Goal: Information Seeking & Learning: Learn about a topic

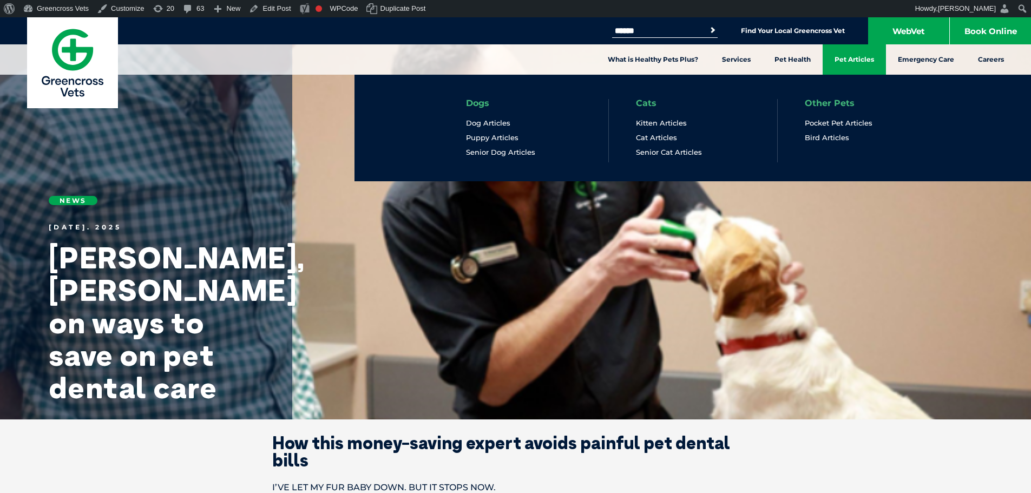
click at [860, 56] on link "Pet Articles" at bounding box center [853, 59] width 63 height 30
click at [841, 57] on link "Pet Articles" at bounding box center [853, 59] width 63 height 30
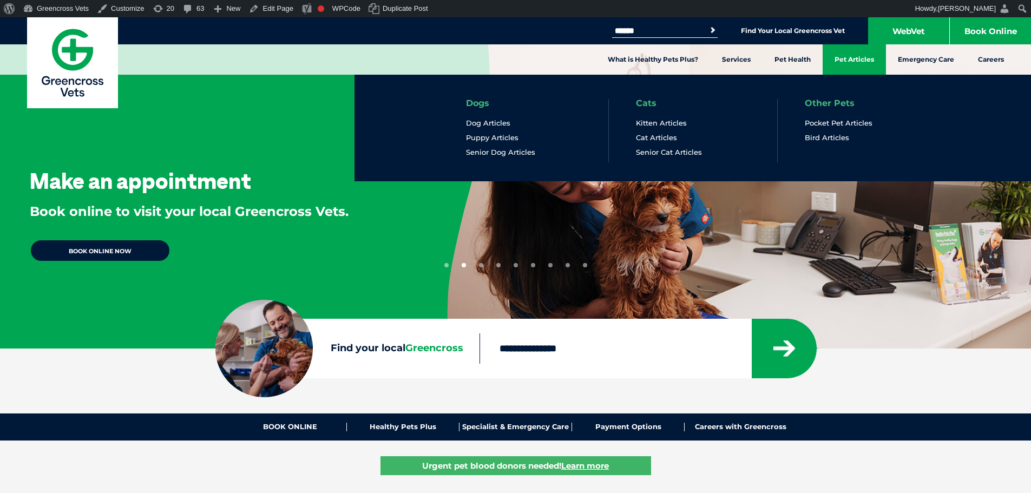
click at [841, 55] on link "Pet Articles" at bounding box center [853, 59] width 63 height 30
click at [854, 60] on link "Pet Articles" at bounding box center [853, 59] width 63 height 30
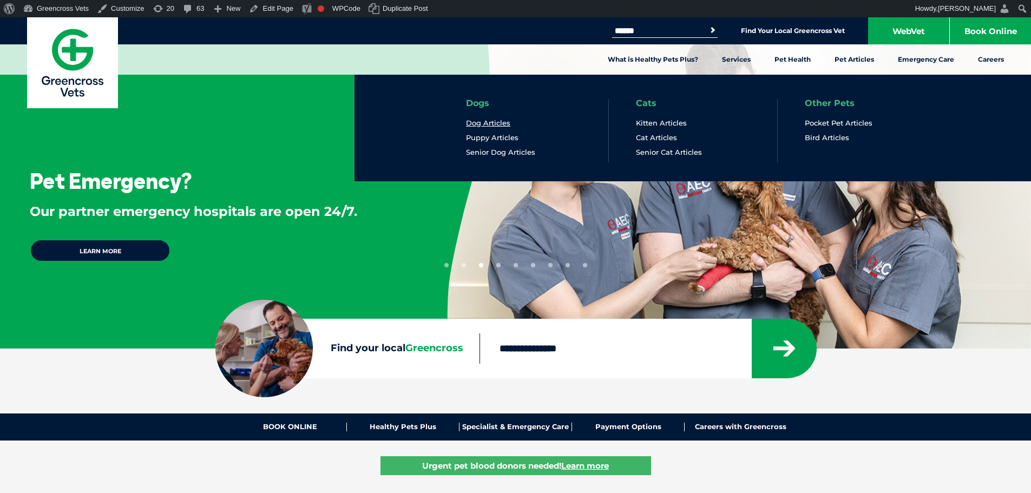
click at [477, 119] on link "Dog Articles" at bounding box center [488, 122] width 44 height 9
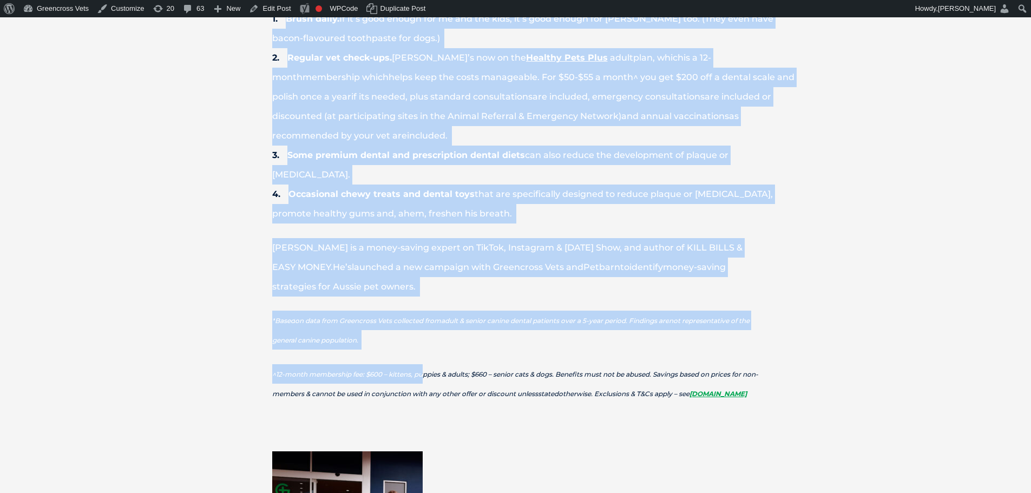
scroll to position [1082, 0]
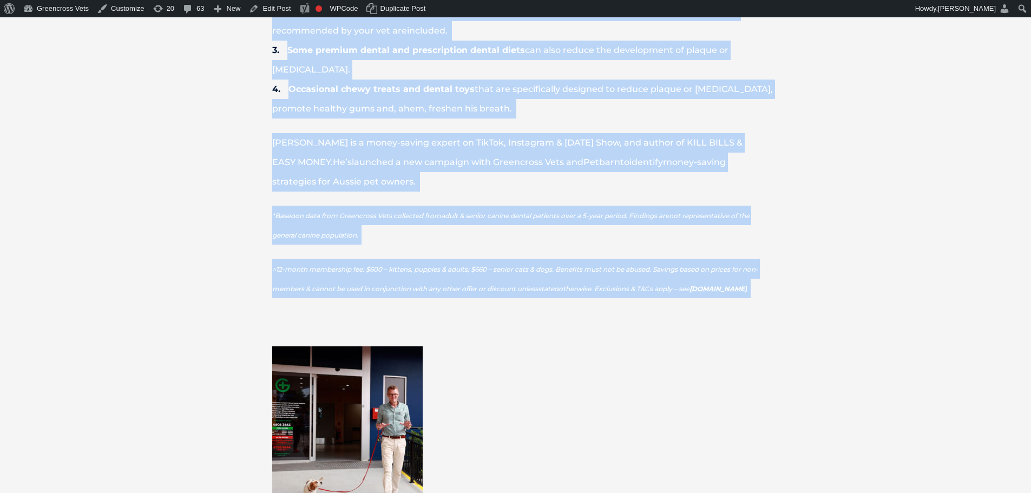
drag, startPoint x: 272, startPoint y: 117, endPoint x: 414, endPoint y: 285, distance: 219.9
click at [414, 285] on div "How this money-saving expert avoids painful pet dental bills I’VE LET MY FUR BA…" at bounding box center [515, 97] width 584 height 1491
copy div "How this money-saving expert avoids painful pet dental bills I’VE LET MY FUR BA…"
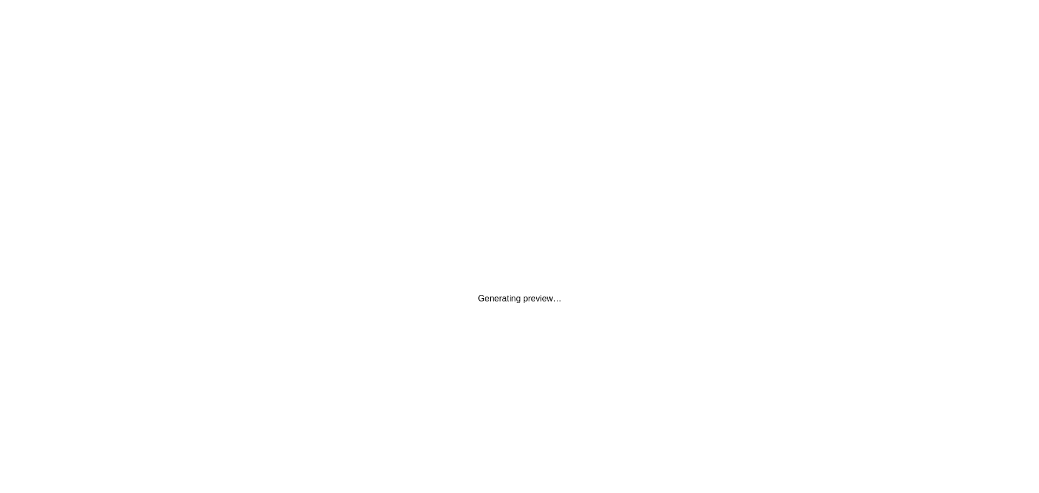
scroll to position [0, 0]
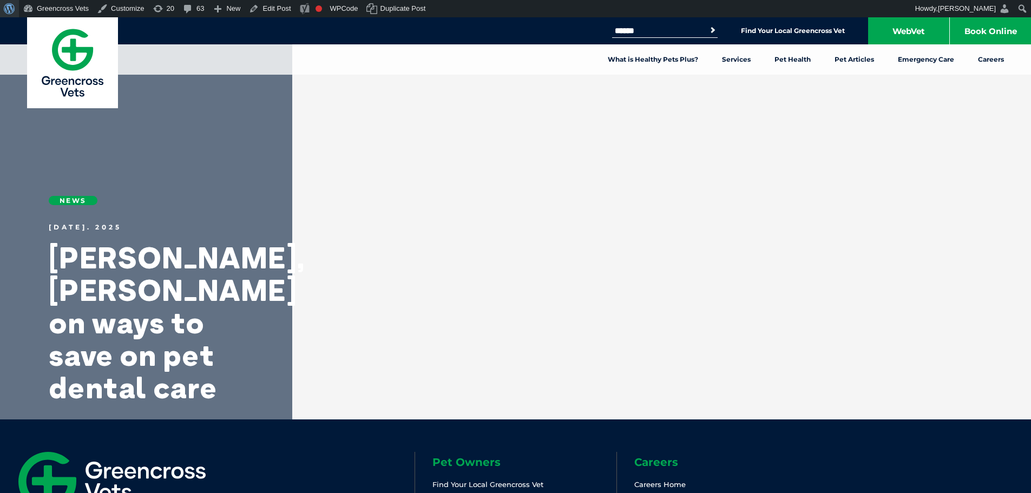
click at [4, 5] on span "Toolbar" at bounding box center [8, 7] width 8 height 15
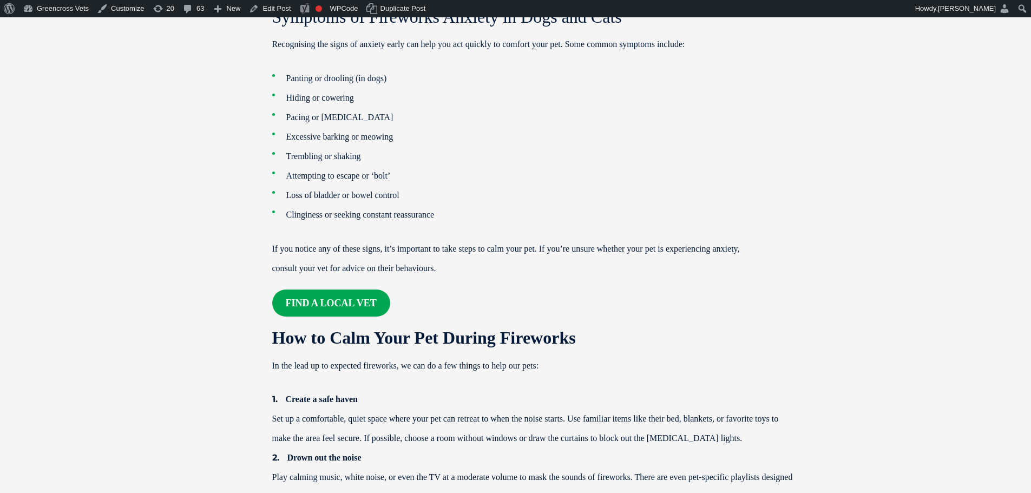
scroll to position [812, 0]
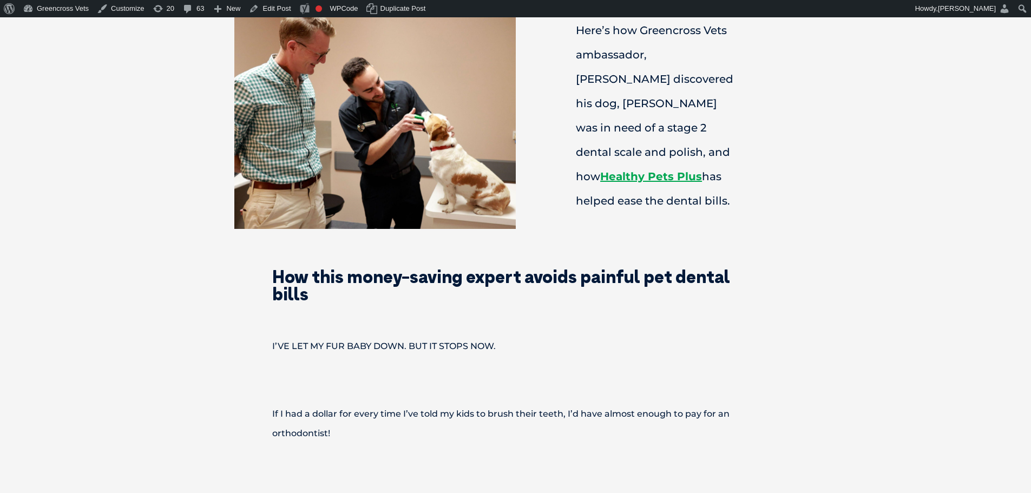
scroll to position [379, 0]
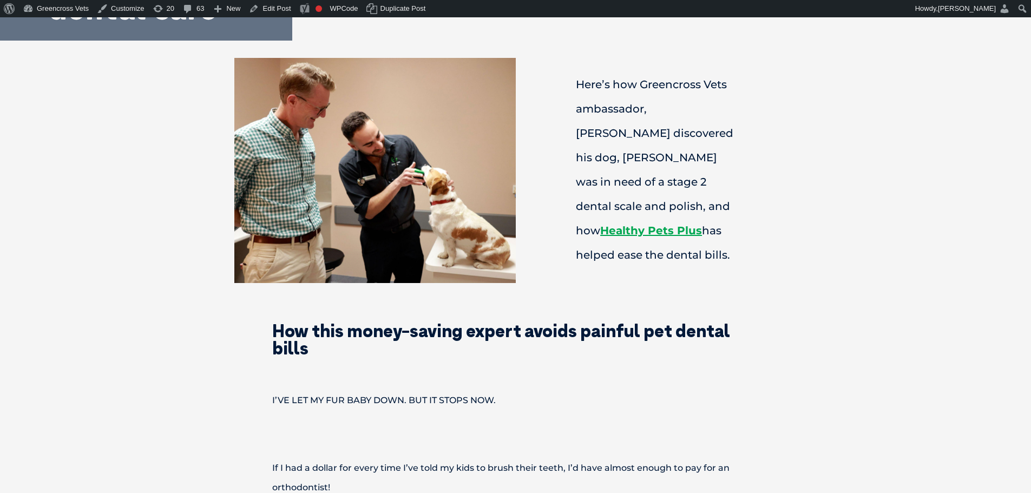
click at [582, 250] on p "Here’s how Greencross Vets ambassador, Joel Gibson discovered his dog, Sunny wa…" at bounding box center [656, 169] width 236 height 195
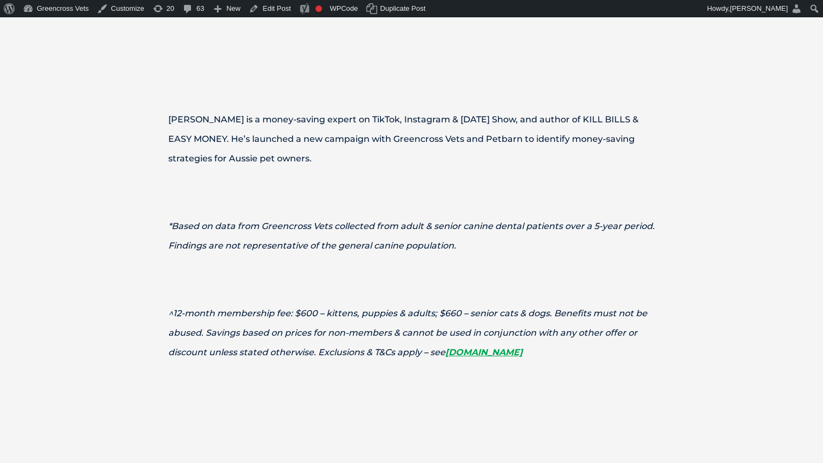
scroll to position [3192, 0]
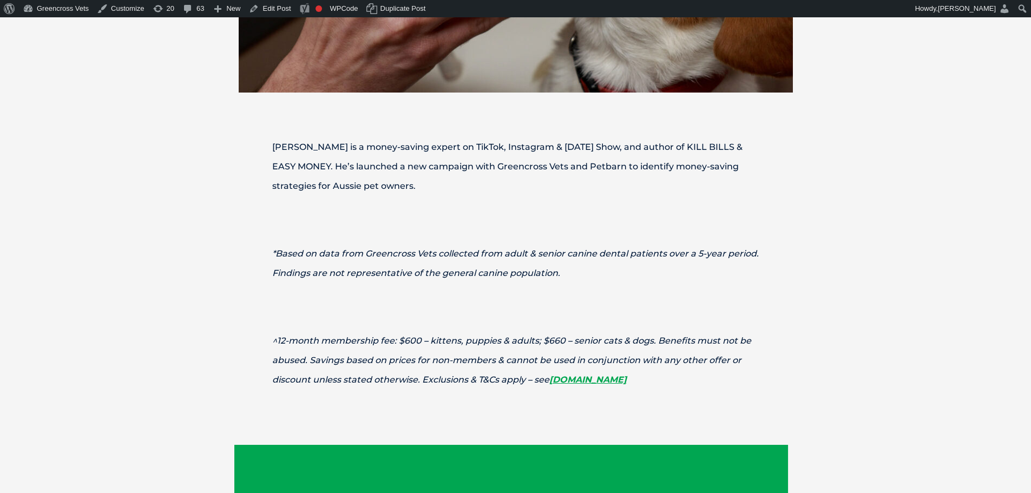
scroll to position [3247, 0]
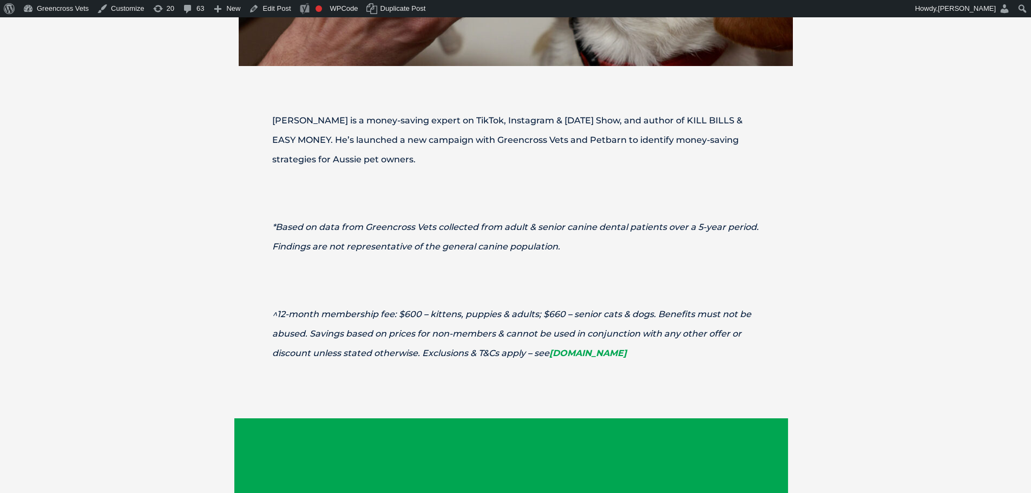
click at [607, 348] on link "www.healthypetsplus.com.au" at bounding box center [587, 353] width 77 height 10
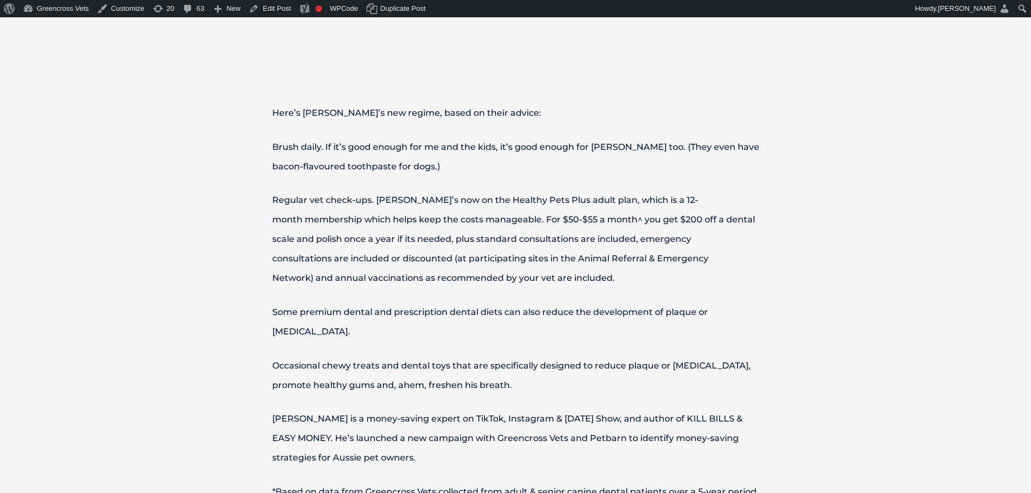
scroll to position [1353, 0]
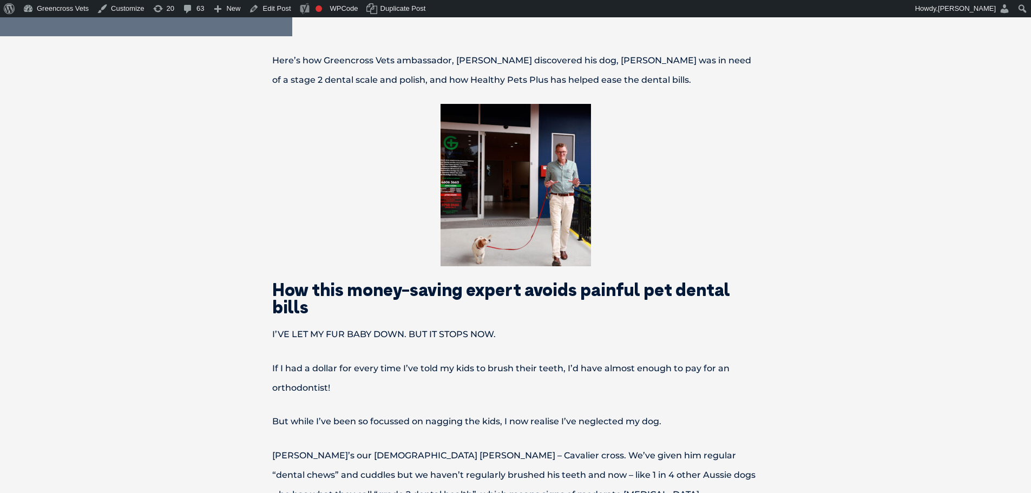
scroll to position [462, 0]
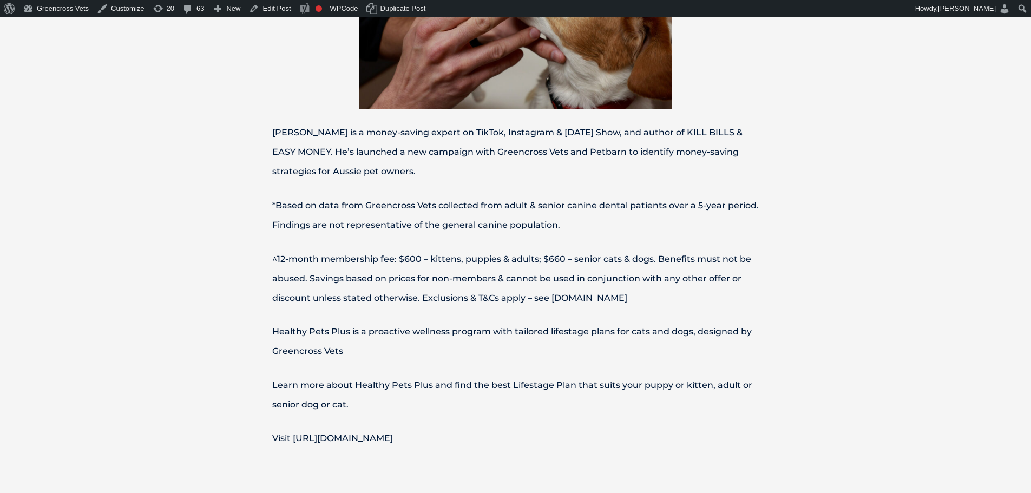
scroll to position [2272, 0]
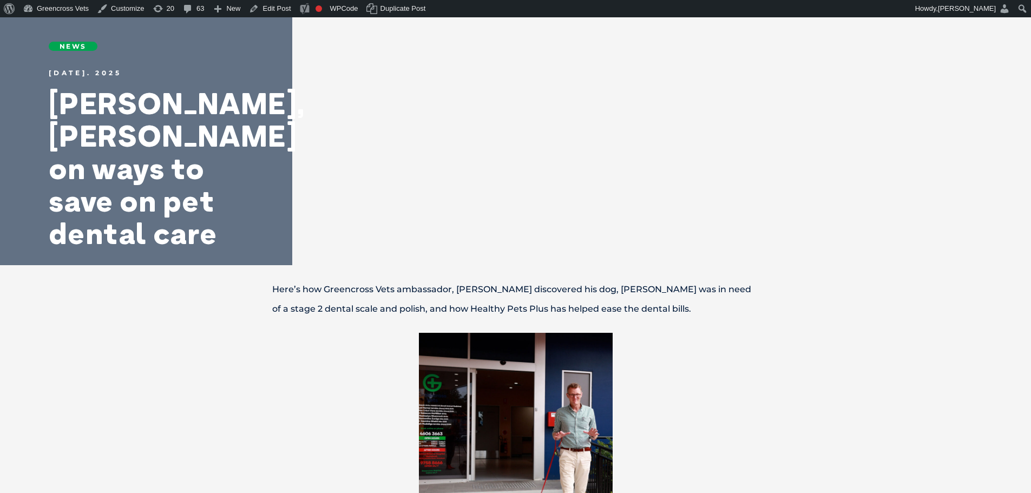
scroll to position [325, 0]
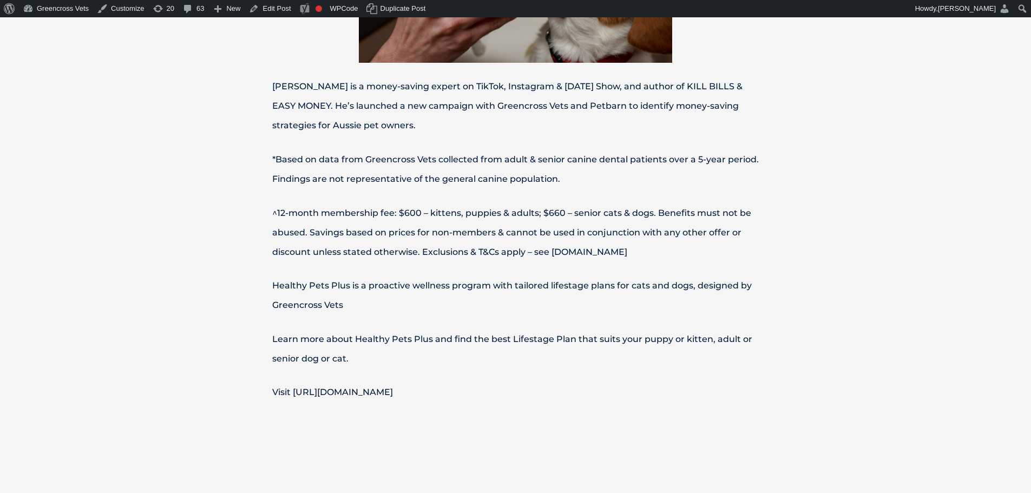
scroll to position [2276, 0]
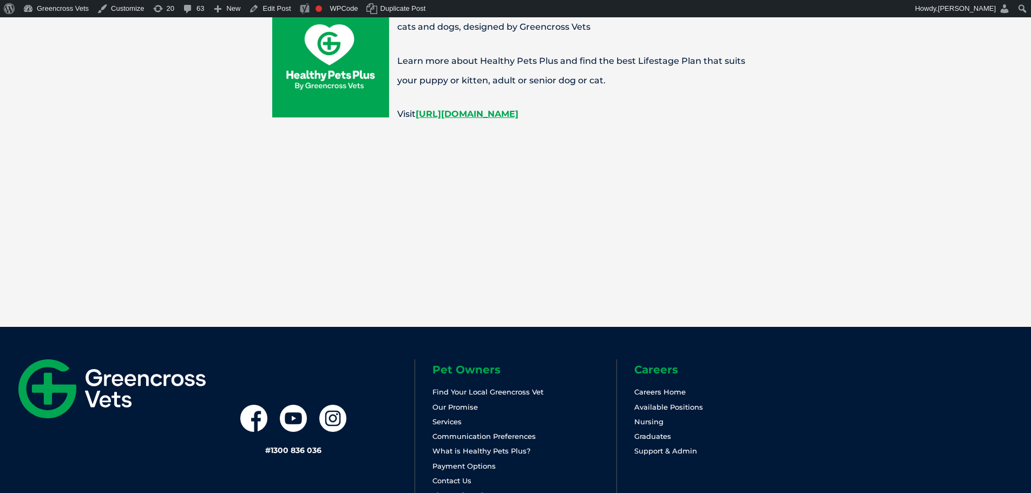
scroll to position [2110, 0]
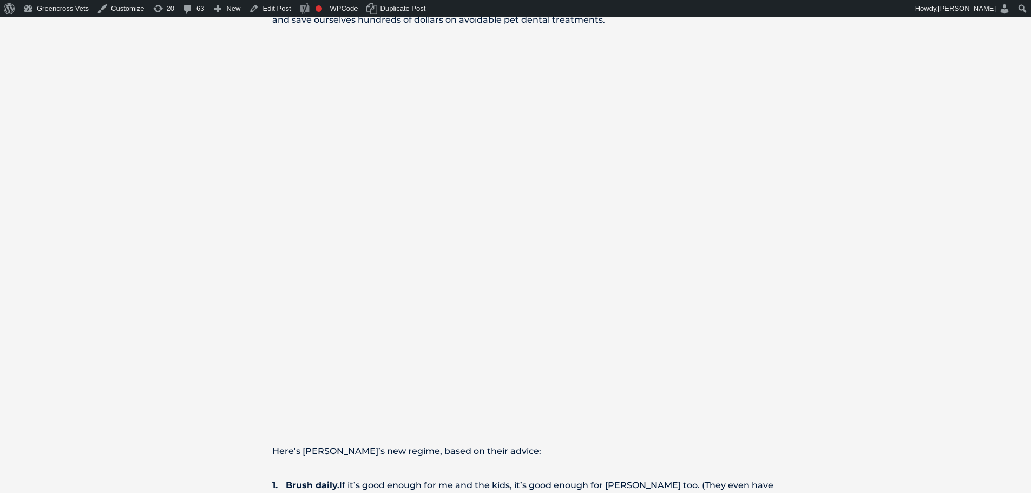
scroll to position [1515, 0]
